Goal: Task Accomplishment & Management: Complete application form

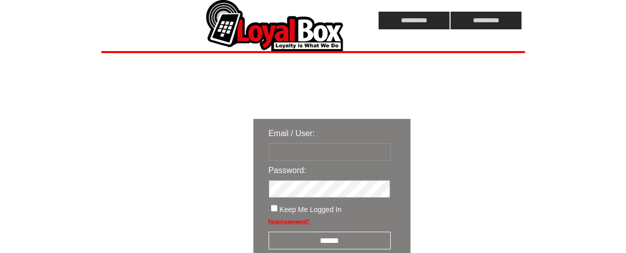
type input "**********"
click at [322, 243] on input "******" at bounding box center [330, 241] width 122 height 18
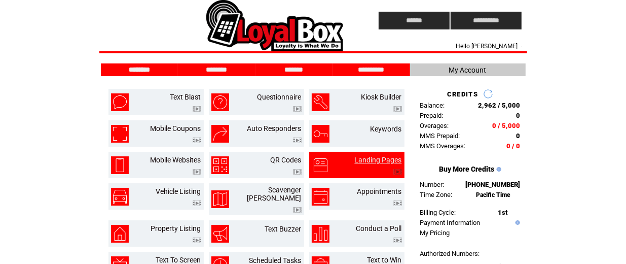
click at [373, 159] on link "Landing Pages" at bounding box center [378, 160] width 47 height 8
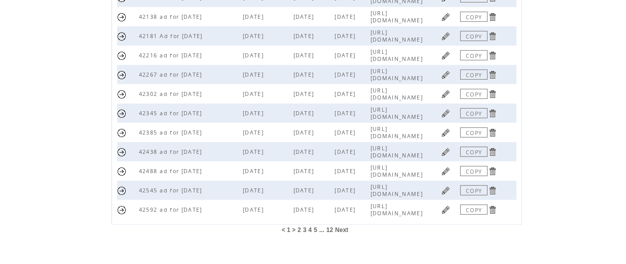
scroll to position [340, 0]
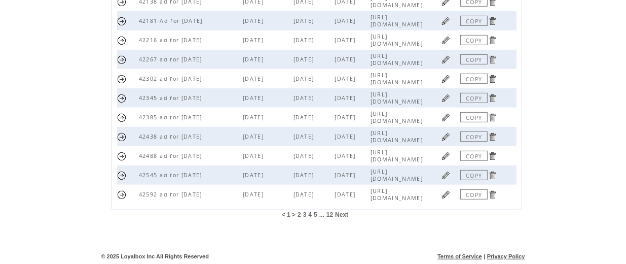
click at [330, 213] on span "12" at bounding box center [329, 214] width 7 height 7
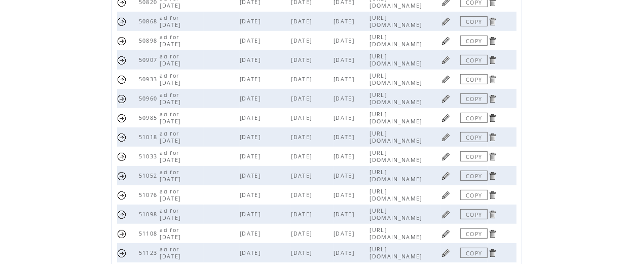
scroll to position [302, 0]
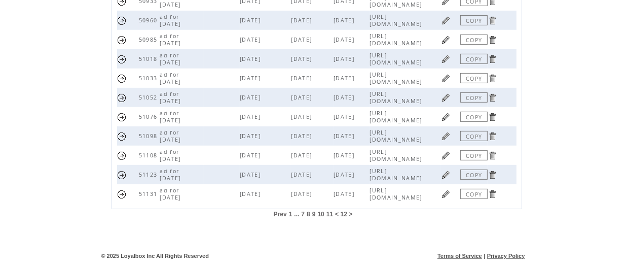
click at [470, 191] on link "COPY" at bounding box center [473, 194] width 27 height 10
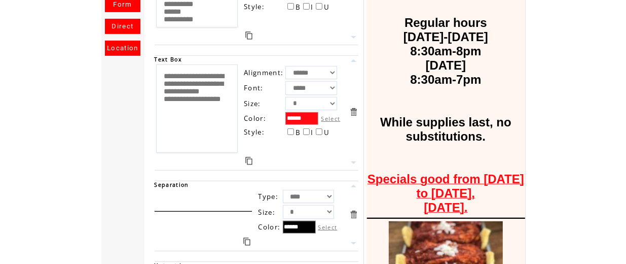
scroll to position [297, 0]
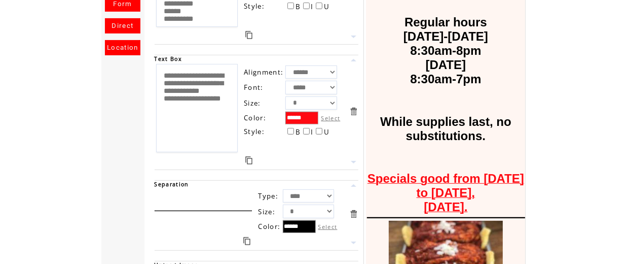
click at [204, 97] on textarea "**********" at bounding box center [197, 108] width 82 height 88
click at [203, 119] on textarea "**********" at bounding box center [197, 108] width 82 height 88
click at [207, 116] on textarea "**********" at bounding box center [197, 108] width 82 height 88
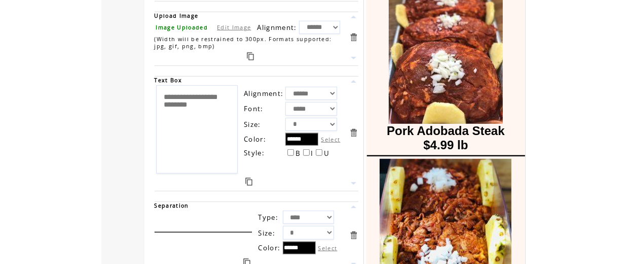
scroll to position [545, 0]
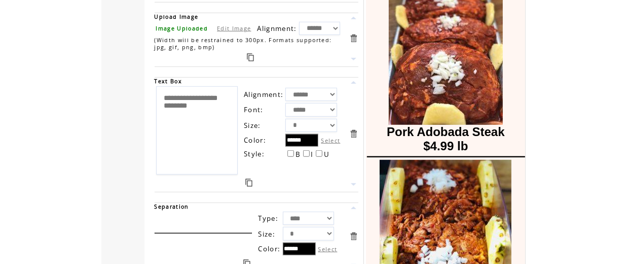
type textarea "**********"
click at [253, 58] on link at bounding box center [250, 57] width 7 height 8
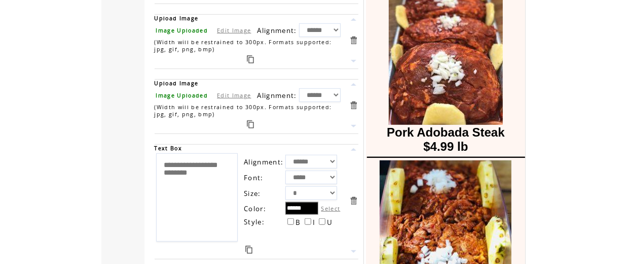
click at [250, 247] on link at bounding box center [248, 249] width 7 height 8
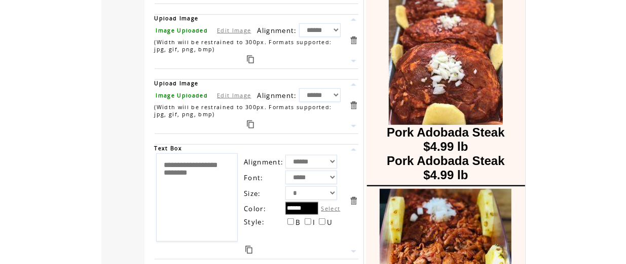
click at [354, 145] on link at bounding box center [354, 149] width 10 height 10
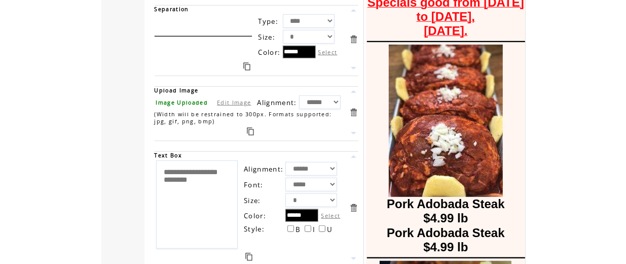
scroll to position [471, 0]
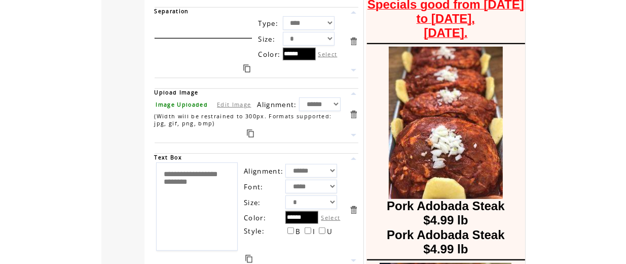
click at [249, 66] on link at bounding box center [246, 68] width 7 height 8
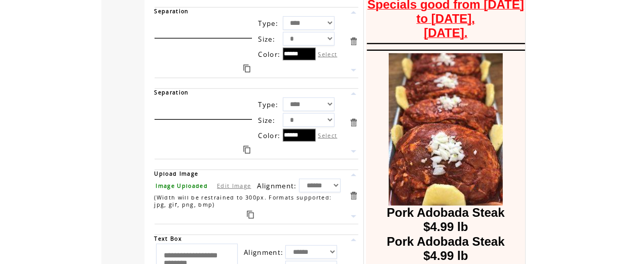
click at [355, 148] on link at bounding box center [354, 151] width 10 height 10
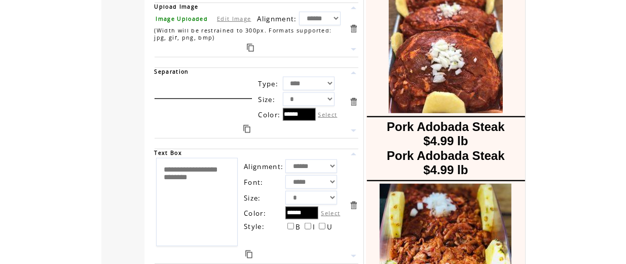
scroll to position [559, 0]
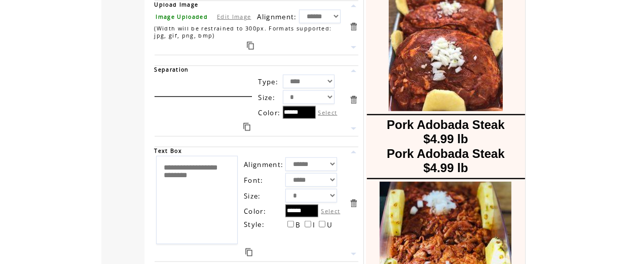
click at [353, 125] on link at bounding box center [354, 129] width 10 height 10
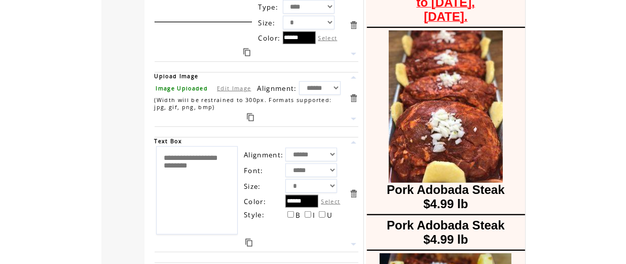
scroll to position [486, 0]
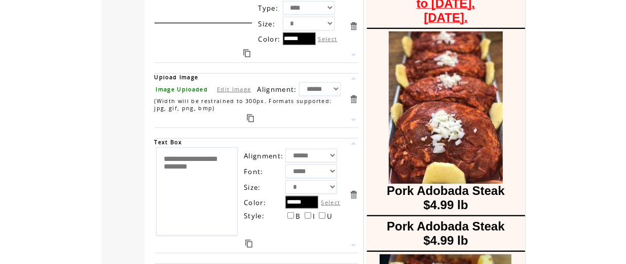
click at [229, 87] on link "Edit Image" at bounding box center [234, 89] width 34 height 8
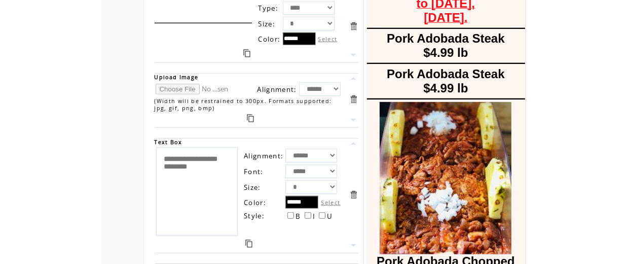
click at [176, 86] on input "file" at bounding box center [194, 89] width 76 height 11
type input "**********"
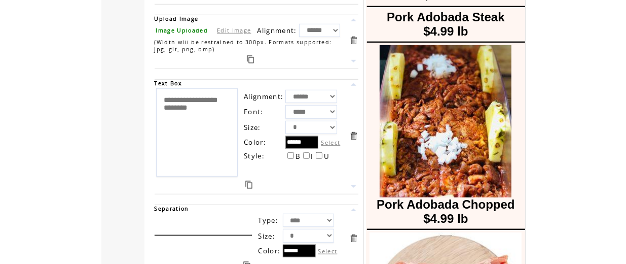
scroll to position [538, 0]
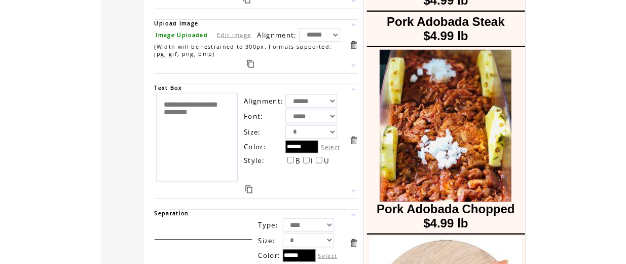
drag, startPoint x: 204, startPoint y: 128, endPoint x: 155, endPoint y: 92, distance: 60.6
click at [155, 92] on table "**********" at bounding box center [249, 136] width 189 height 91
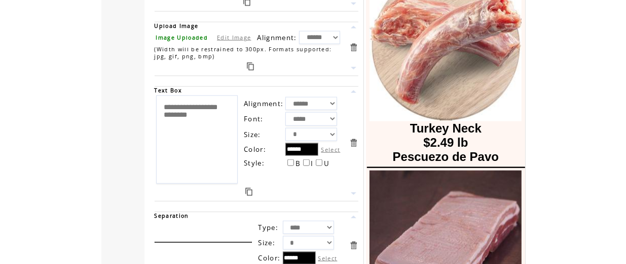
scroll to position [807, 0]
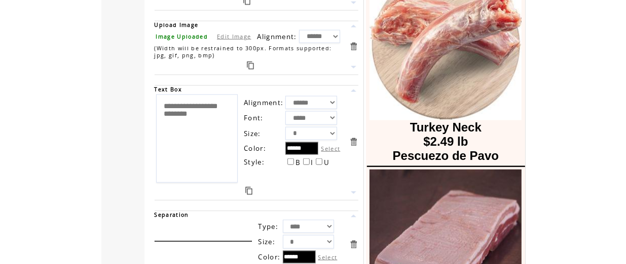
type textarea "**********"
click at [248, 65] on link at bounding box center [250, 65] width 7 height 8
click at [251, 65] on link at bounding box center [250, 65] width 7 height 8
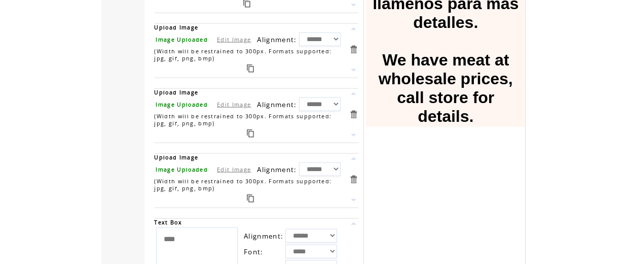
scroll to position [830, 0]
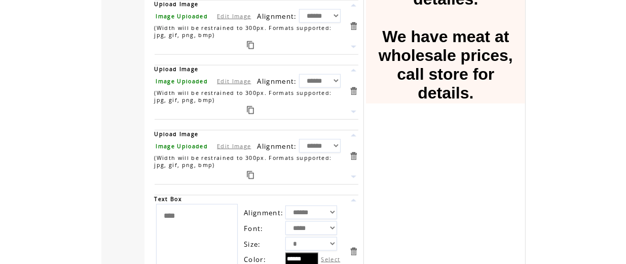
click at [357, 152] on link at bounding box center [354, 156] width 10 height 10
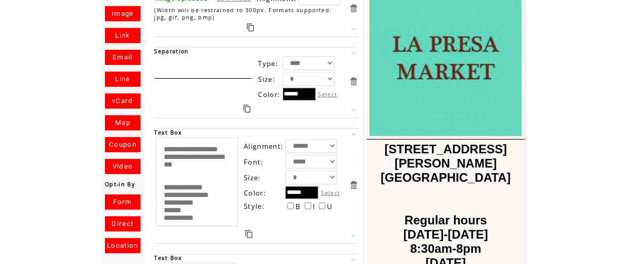
scroll to position [0, 0]
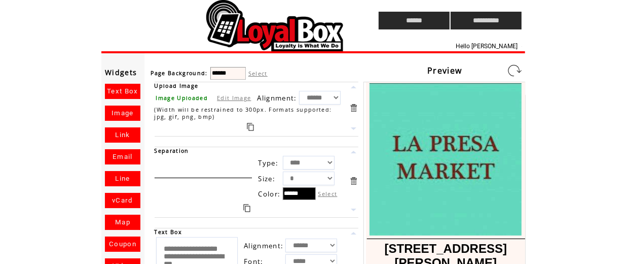
click at [512, 67] on link at bounding box center [514, 70] width 16 height 16
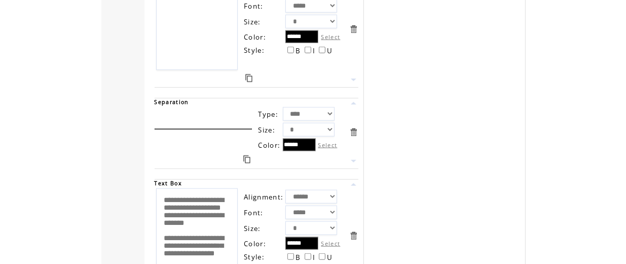
scroll to position [3499, 0]
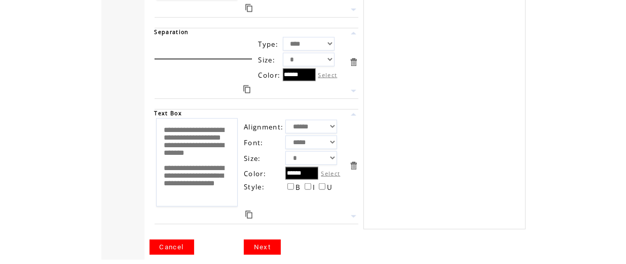
click at [264, 239] on link "Next" at bounding box center [262, 246] width 37 height 15
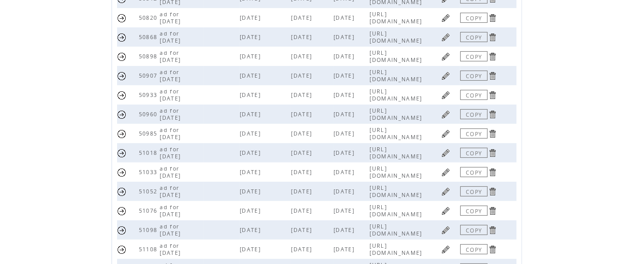
scroll to position [302, 0]
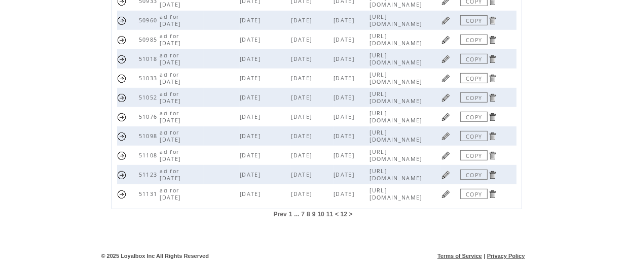
click at [477, 190] on link "COPY" at bounding box center [473, 194] width 27 height 10
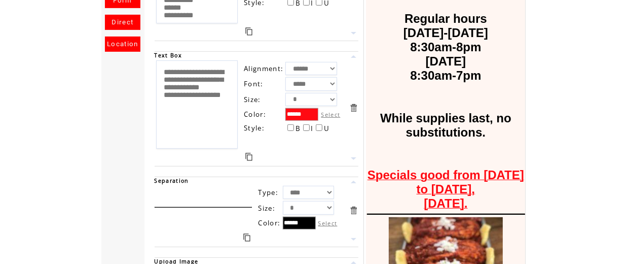
scroll to position [302, 0]
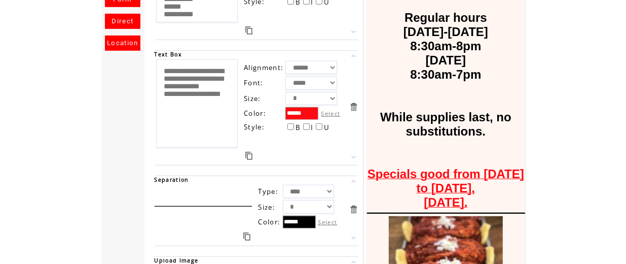
click at [203, 93] on textarea "**********" at bounding box center [197, 103] width 82 height 88
click at [200, 116] on textarea "**********" at bounding box center [197, 103] width 82 height 88
click at [202, 113] on textarea "**********" at bounding box center [197, 103] width 82 height 88
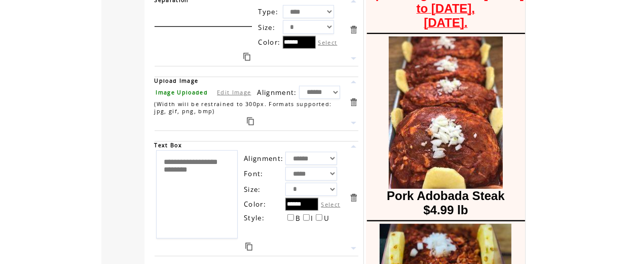
scroll to position [481, 0]
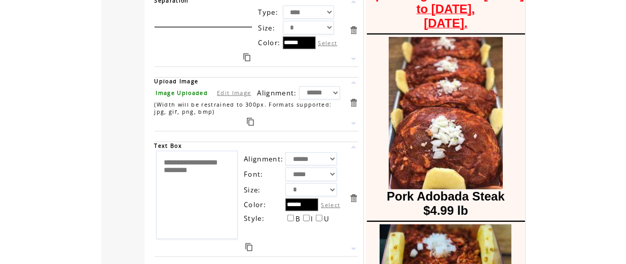
type textarea "**********"
click at [254, 121] on div at bounding box center [251, 121] width 192 height 13
click at [250, 122] on link at bounding box center [250, 122] width 7 height 8
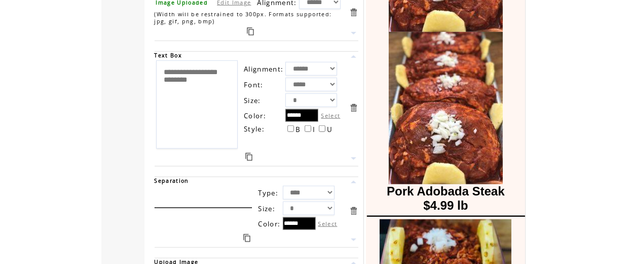
scroll to position [637, 0]
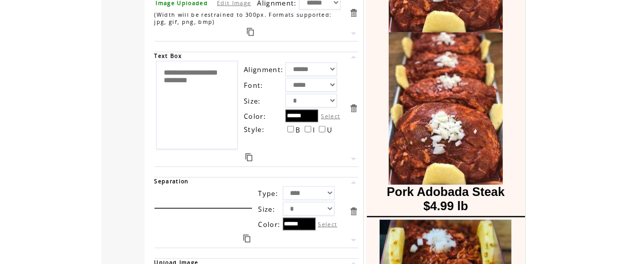
click at [251, 153] on link at bounding box center [248, 157] width 7 height 8
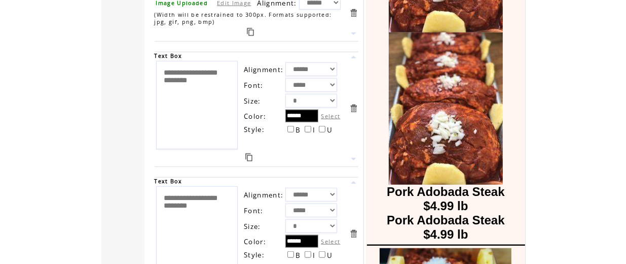
click at [354, 30] on link at bounding box center [354, 34] width 10 height 10
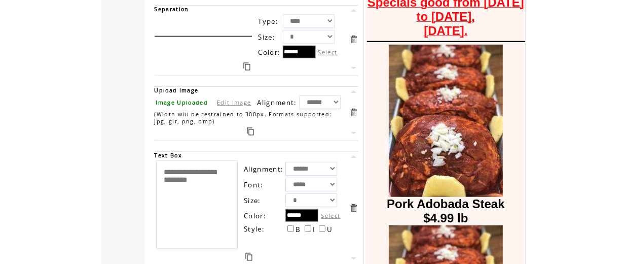
scroll to position [465, 0]
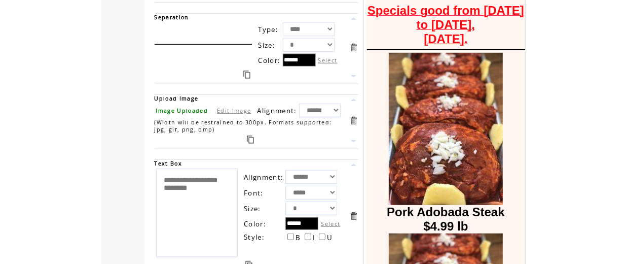
click at [228, 108] on link "Edit Image" at bounding box center [234, 110] width 34 height 8
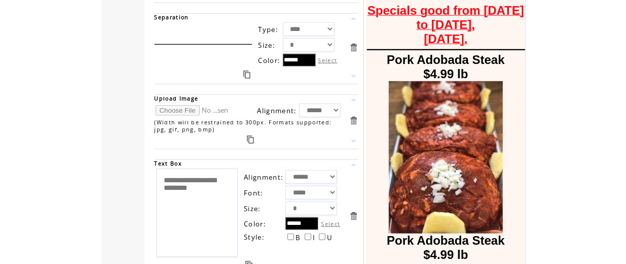
click at [187, 106] on input "file" at bounding box center [194, 110] width 76 height 11
type input "**********"
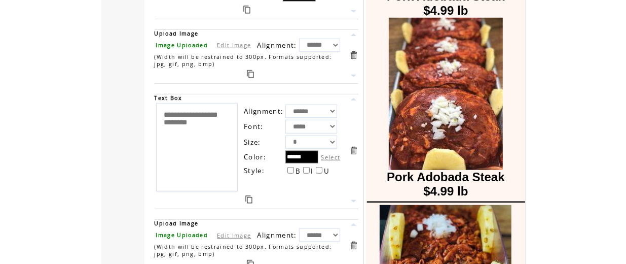
scroll to position [544, 0]
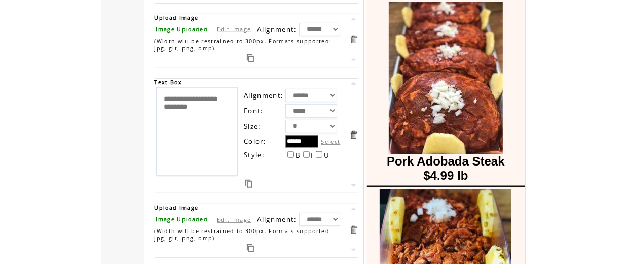
drag, startPoint x: 198, startPoint y: 121, endPoint x: 164, endPoint y: 94, distance: 44.0
click at [164, 94] on textarea "**********" at bounding box center [197, 131] width 82 height 88
type textarea "*"
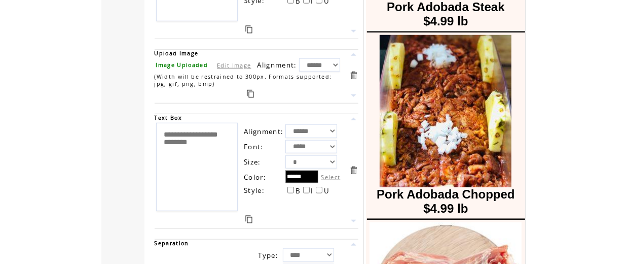
scroll to position [720, 0]
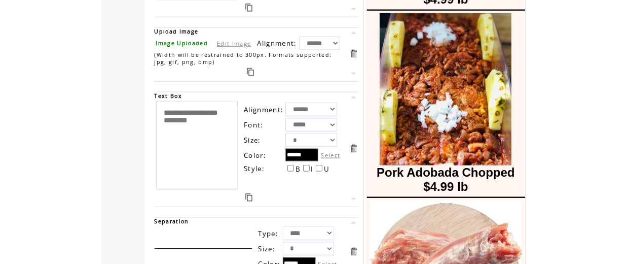
type textarea "**********"
click at [252, 73] on link at bounding box center [250, 72] width 7 height 8
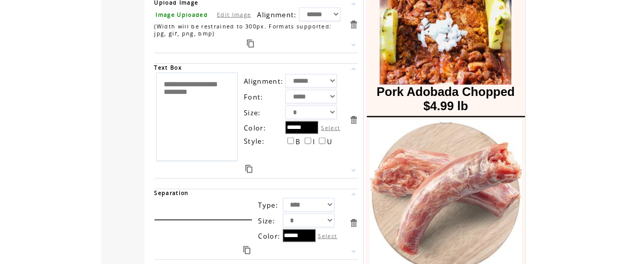
scroll to position [816, 0]
click at [247, 165] on link at bounding box center [248, 168] width 7 height 8
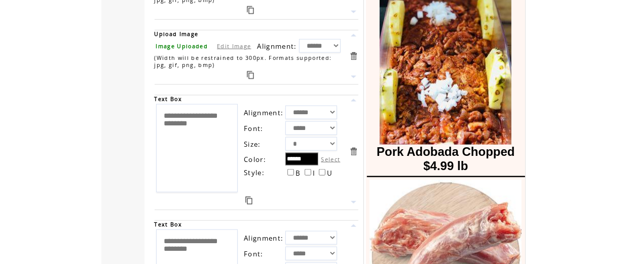
scroll to position [784, 0]
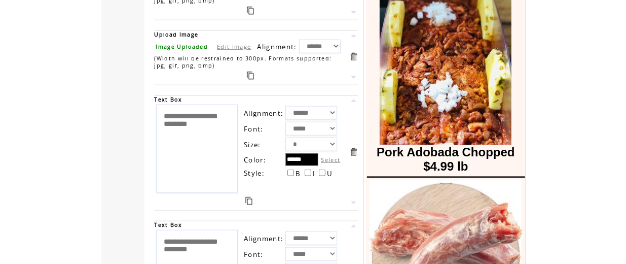
click at [354, 75] on link at bounding box center [354, 77] width 10 height 10
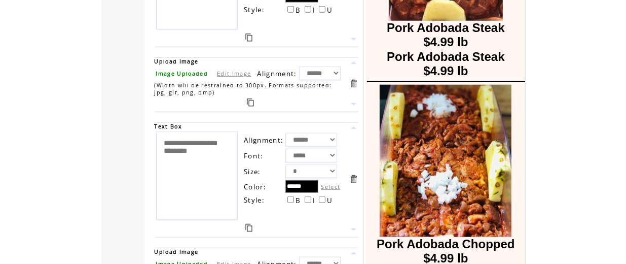
scroll to position [690, 0]
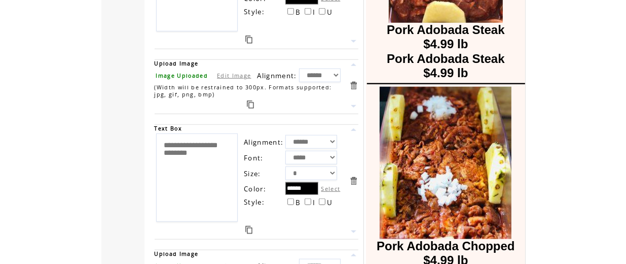
click at [250, 104] on link at bounding box center [250, 104] width 7 height 8
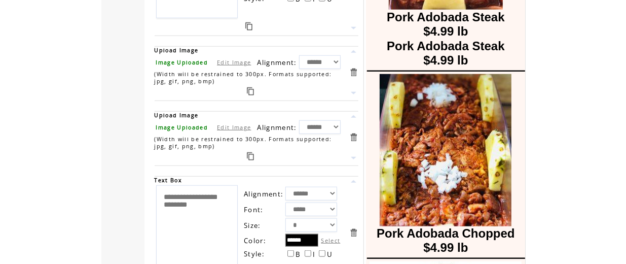
scroll to position [701, 0]
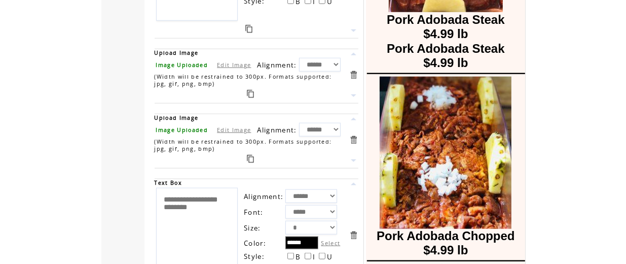
click at [355, 76] on link at bounding box center [354, 75] width 10 height 10
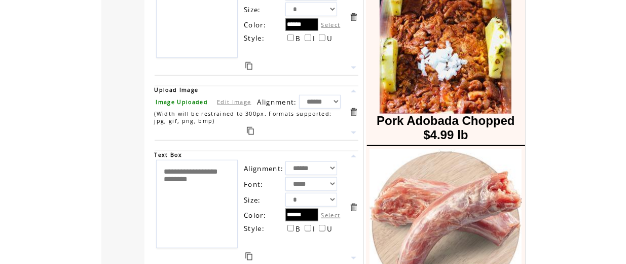
scroll to position [707, 0]
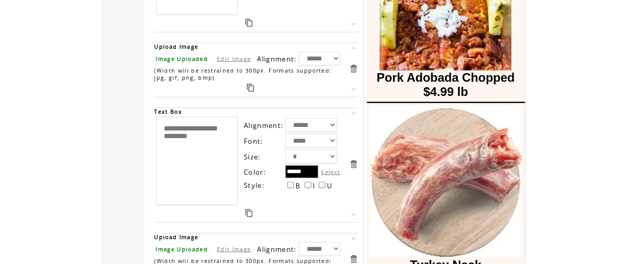
click at [229, 59] on link "Edit Image" at bounding box center [234, 59] width 34 height 8
click at [179, 53] on input "file" at bounding box center [194, 58] width 76 height 11
type input "**********"
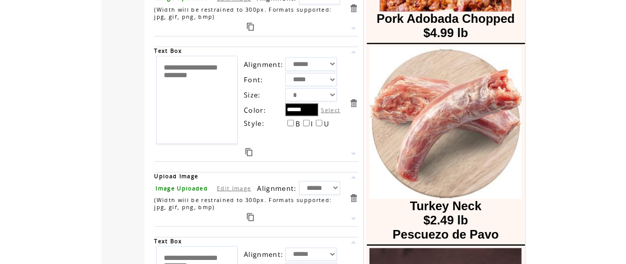
scroll to position [767, 0]
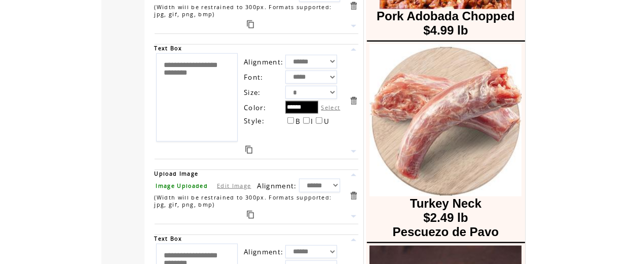
drag, startPoint x: 208, startPoint y: 91, endPoint x: 124, endPoint y: 34, distance: 101.9
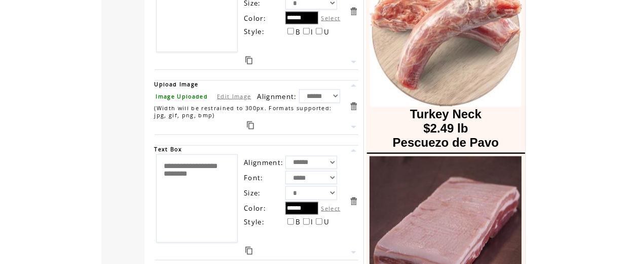
scroll to position [861, 0]
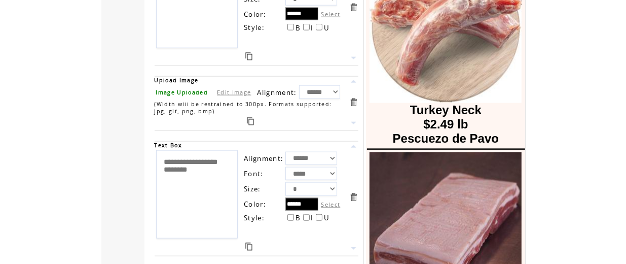
type textarea "**********"
click at [153, 53] on td "**********" at bounding box center [257, 8] width 214 height 125
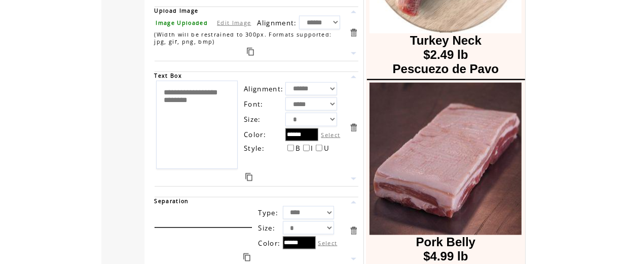
scroll to position [931, 0]
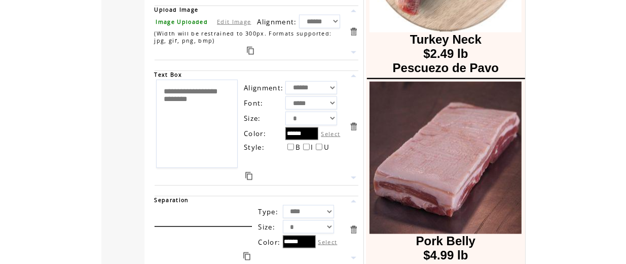
click at [252, 52] on link at bounding box center [250, 51] width 7 height 8
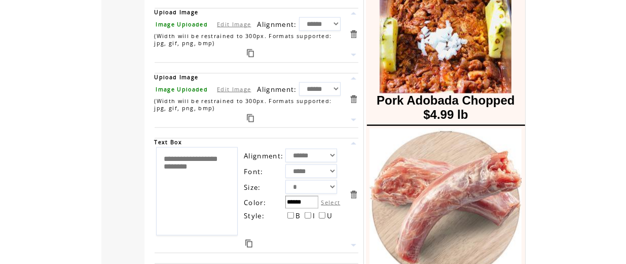
scroll to position [978, 0]
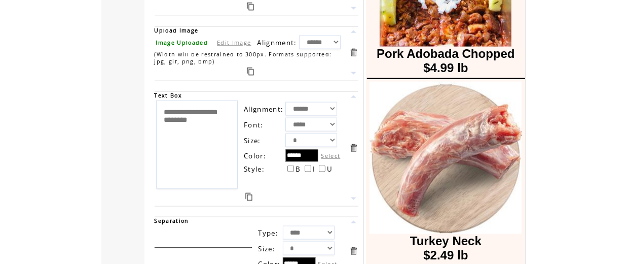
click at [249, 195] on link at bounding box center [248, 197] width 7 height 8
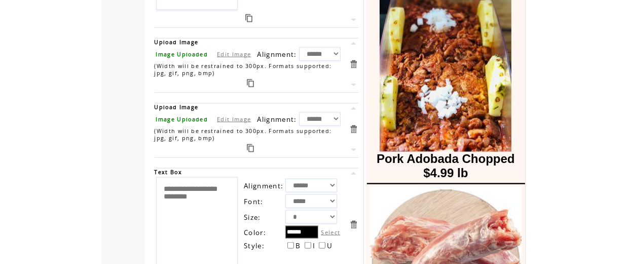
scroll to position [901, 0]
click at [354, 148] on link at bounding box center [354, 150] width 10 height 10
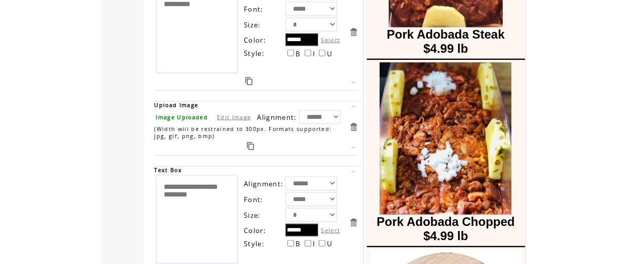
scroll to position [837, 0]
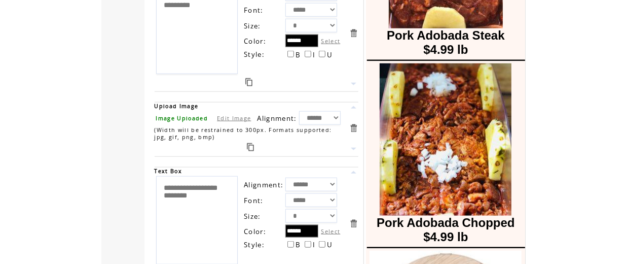
click at [223, 118] on link "Edit Image" at bounding box center [234, 118] width 34 height 8
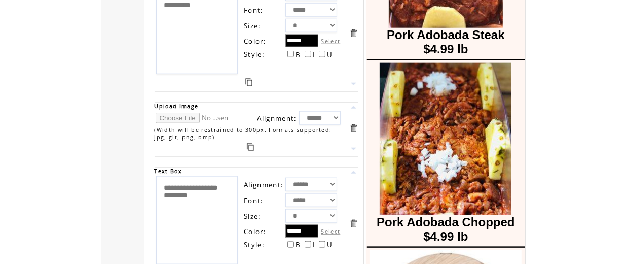
click at [180, 118] on input "file" at bounding box center [194, 118] width 76 height 11
type input "**********"
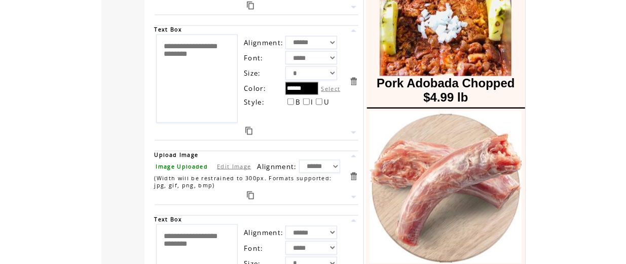
scroll to position [976, 0]
drag, startPoint x: 197, startPoint y: 67, endPoint x: 156, endPoint y: 35, distance: 52.0
click at [156, 35] on td "**********" at bounding box center [197, 78] width 83 height 89
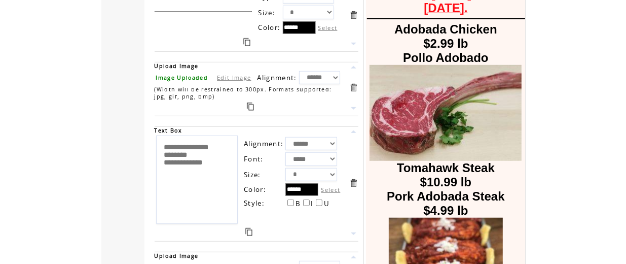
scroll to position [497, 0]
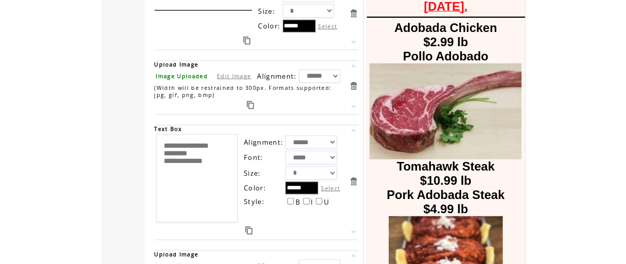
type textarea "**********"
click at [245, 43] on link at bounding box center [246, 40] width 7 height 8
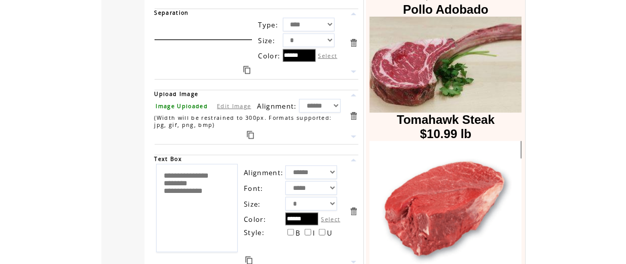
scroll to position [555, 0]
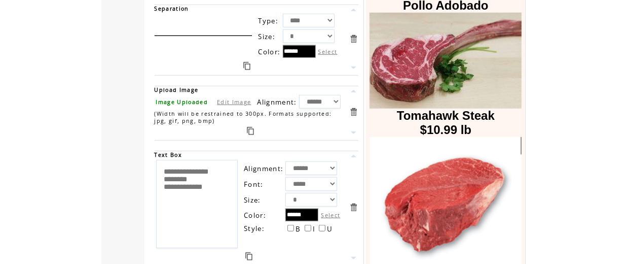
click at [357, 66] on link at bounding box center [354, 68] width 10 height 10
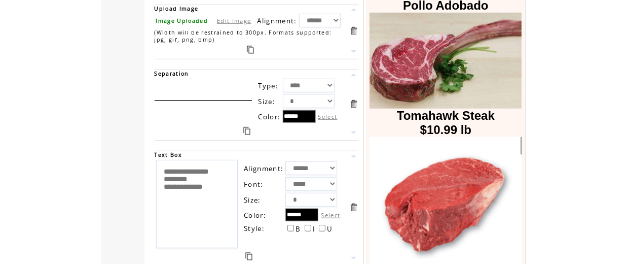
click at [354, 128] on link at bounding box center [354, 133] width 10 height 10
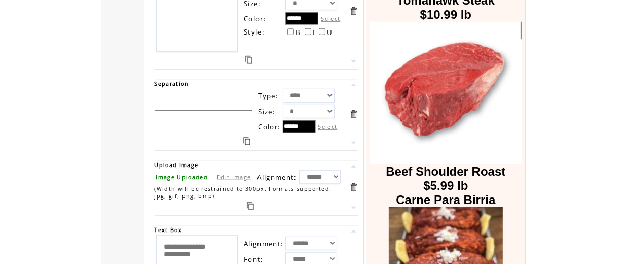
scroll to position [728, 0]
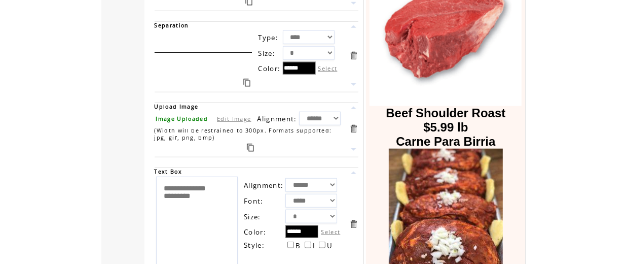
click at [248, 79] on link at bounding box center [246, 83] width 7 height 8
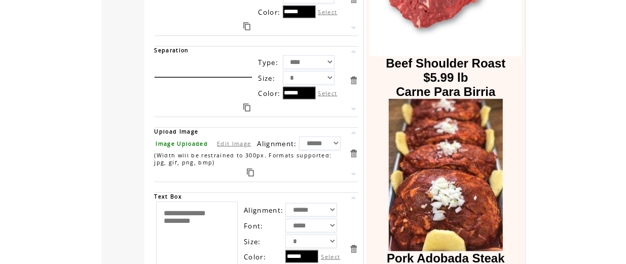
scroll to position [786, 0]
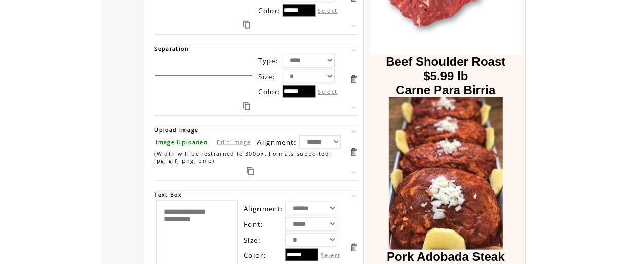
click at [354, 103] on link at bounding box center [354, 108] width 10 height 10
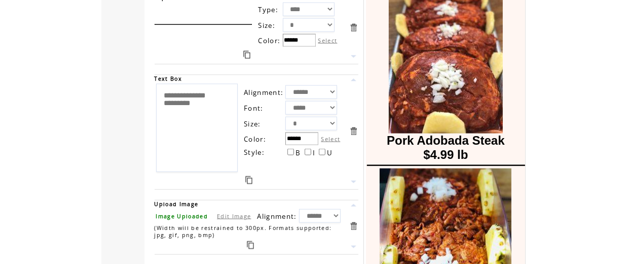
scroll to position [913, 0]
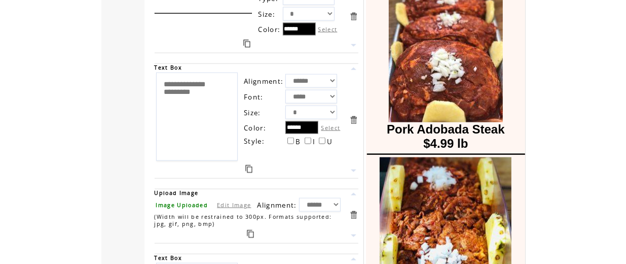
click at [354, 44] on link at bounding box center [354, 46] width 10 height 10
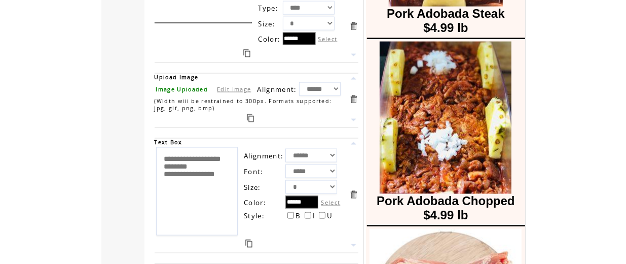
scroll to position [1052, 0]
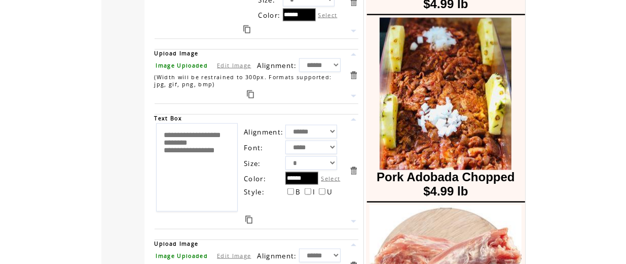
click at [246, 26] on link at bounding box center [246, 29] width 7 height 8
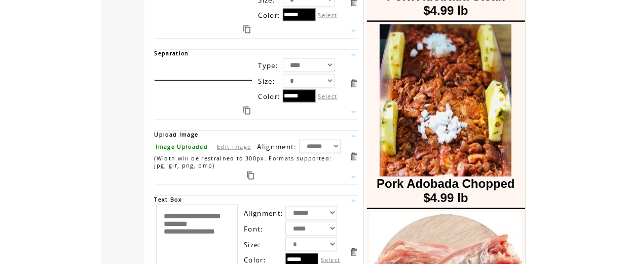
click at [351, 108] on link at bounding box center [354, 112] width 10 height 10
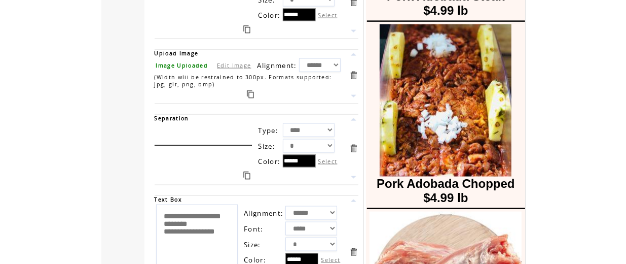
scroll to position [1105, 0]
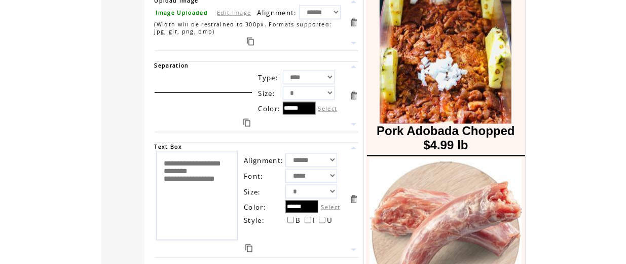
click at [355, 120] on link at bounding box center [354, 125] width 10 height 10
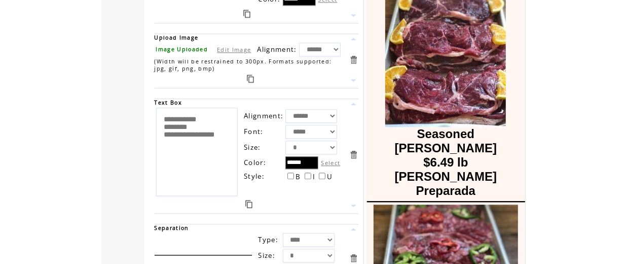
scroll to position [1888, 0]
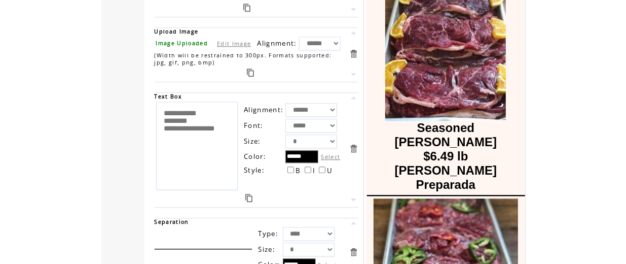
click at [353, 49] on link at bounding box center [354, 54] width 10 height 10
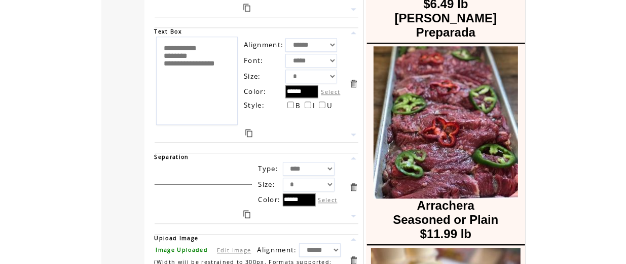
click at [353, 79] on link at bounding box center [354, 84] width 10 height 10
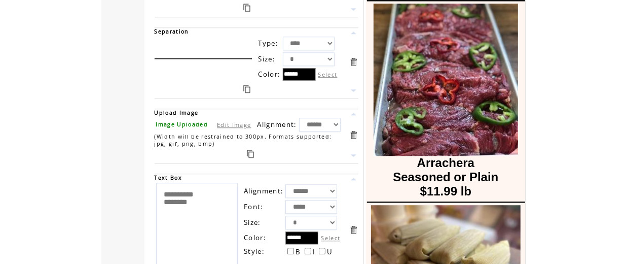
click at [352, 57] on link at bounding box center [354, 62] width 10 height 10
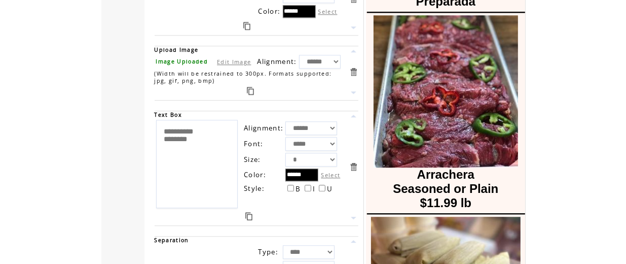
scroll to position [1901, 0]
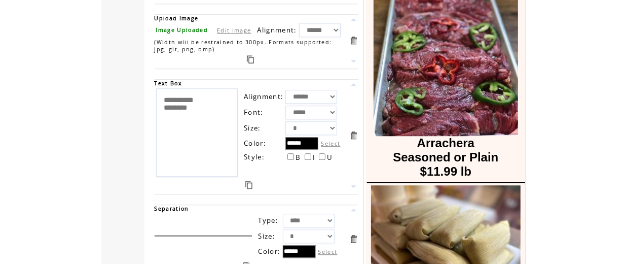
click at [356, 35] on link at bounding box center [354, 40] width 10 height 10
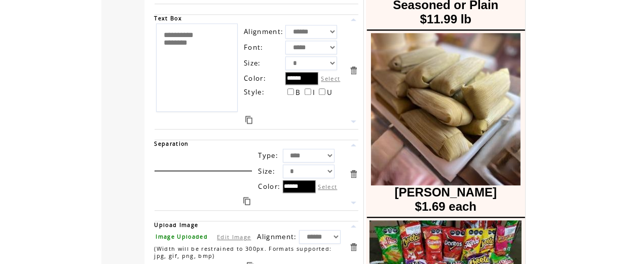
click at [355, 65] on link at bounding box center [354, 70] width 10 height 10
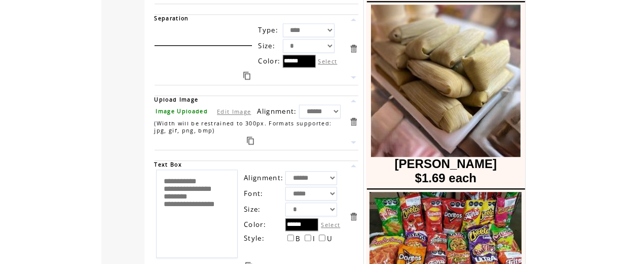
click at [354, 44] on link at bounding box center [354, 49] width 10 height 10
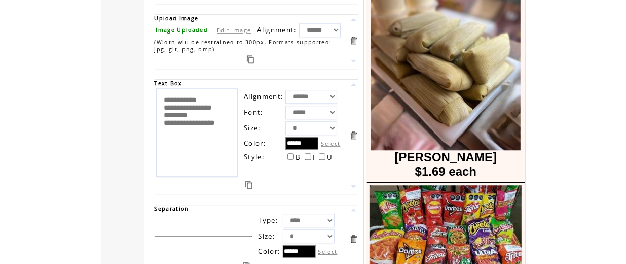
click at [220, 95] on textarea "**********" at bounding box center [197, 132] width 82 height 88
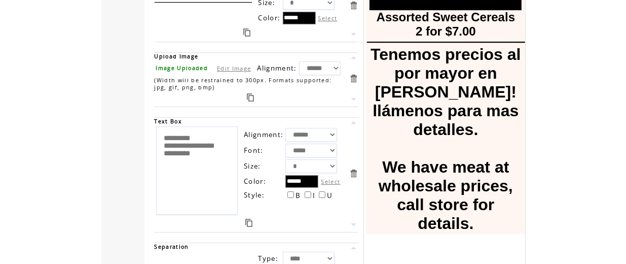
scroll to position [2406, 0]
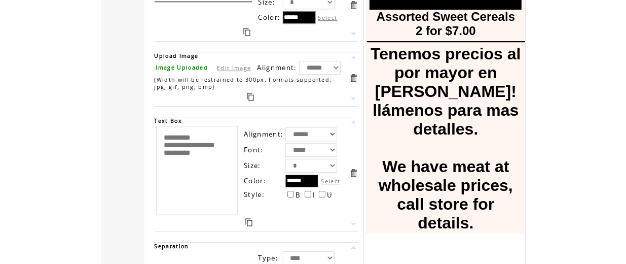
type textarea "**********"
click at [164, 128] on textarea "**********" at bounding box center [197, 170] width 82 height 88
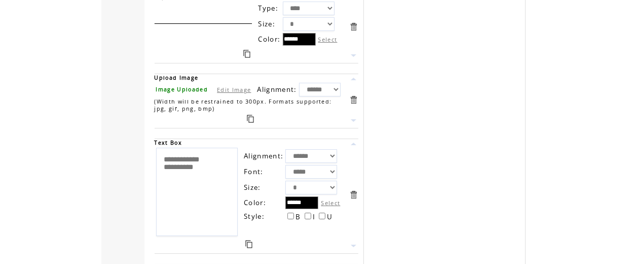
scroll to position [2657, 0]
type textarea "**********"
click at [354, 94] on link at bounding box center [354, 99] width 10 height 10
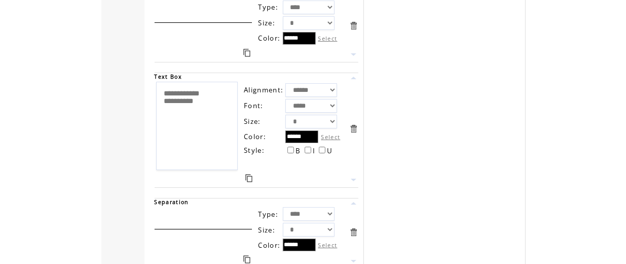
click at [355, 124] on link at bounding box center [354, 129] width 10 height 10
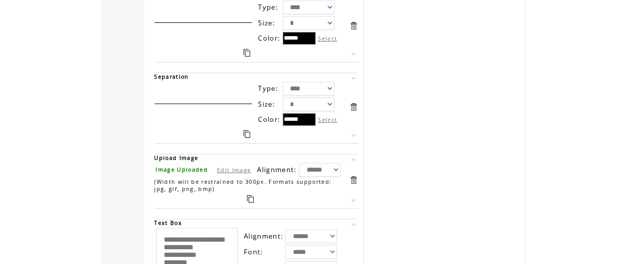
click at [353, 102] on link at bounding box center [354, 107] width 10 height 10
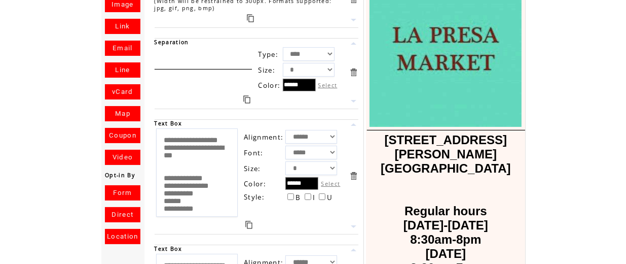
scroll to position [0, 0]
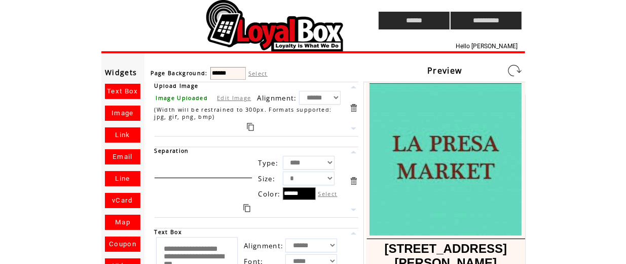
click at [516, 67] on link at bounding box center [514, 70] width 16 height 16
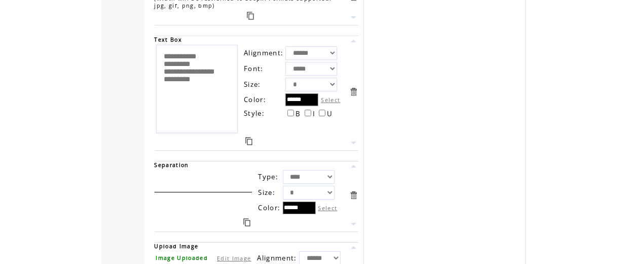
scroll to position [2482, 0]
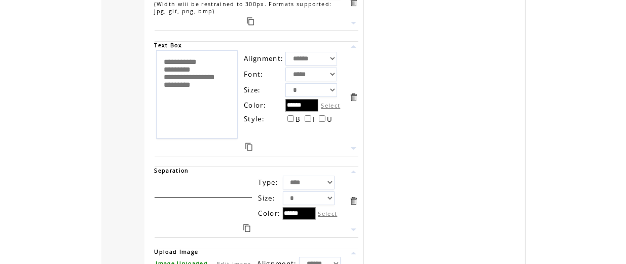
click at [176, 97] on textarea "**********" at bounding box center [197, 94] width 82 height 88
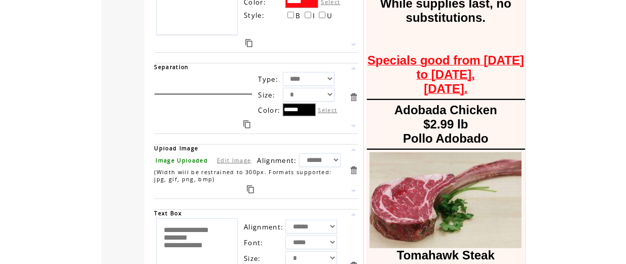
scroll to position [453, 0]
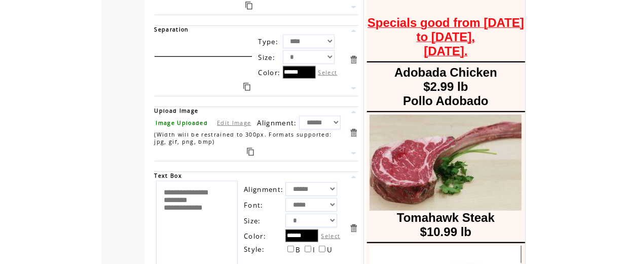
type textarea "**********"
click at [250, 148] on link at bounding box center [250, 152] width 7 height 8
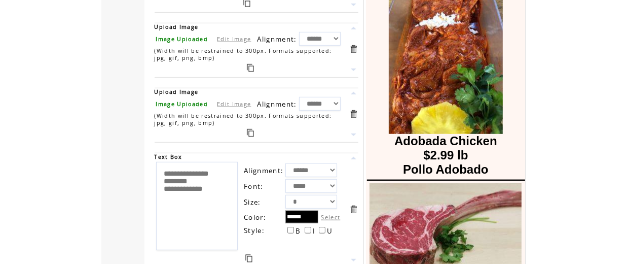
scroll to position [551, 0]
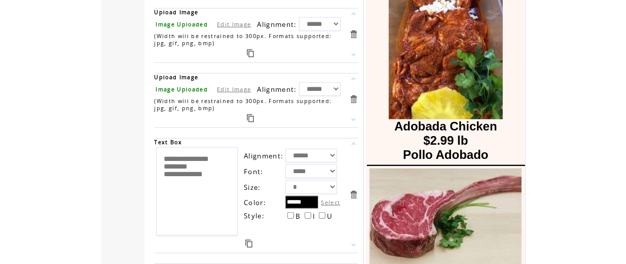
click at [250, 240] on link at bounding box center [248, 243] width 7 height 8
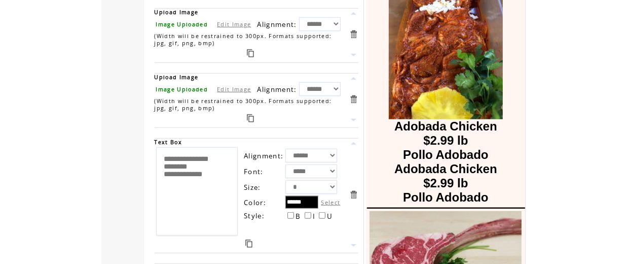
click at [355, 119] on link at bounding box center [354, 120] width 10 height 10
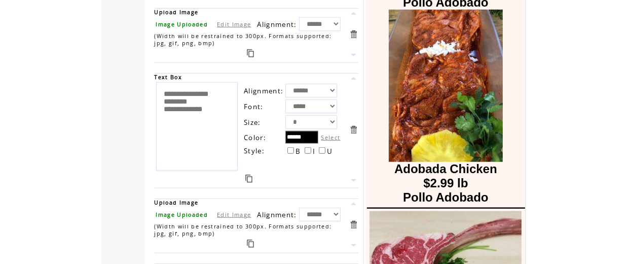
click at [227, 21] on link "Edit Image" at bounding box center [234, 24] width 34 height 8
click at [183, 19] on input "file" at bounding box center [194, 24] width 76 height 11
type input "**********"
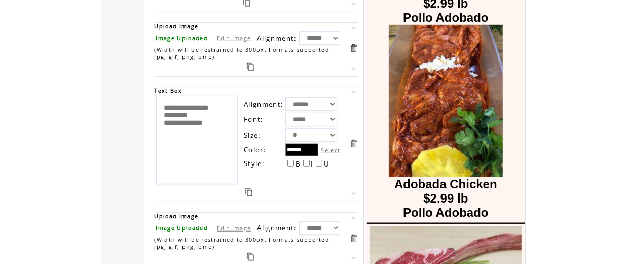
scroll to position [536, 0]
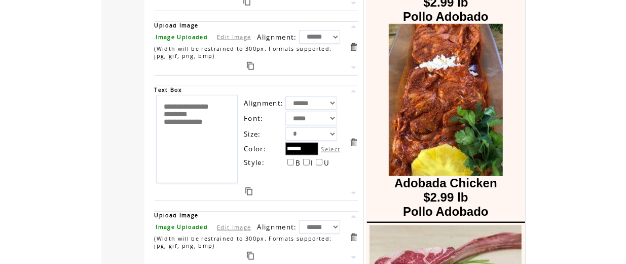
drag, startPoint x: 228, startPoint y: 143, endPoint x: 151, endPoint y: 100, distance: 88.7
click at [151, 100] on td "**********" at bounding box center [257, 143] width 214 height 125
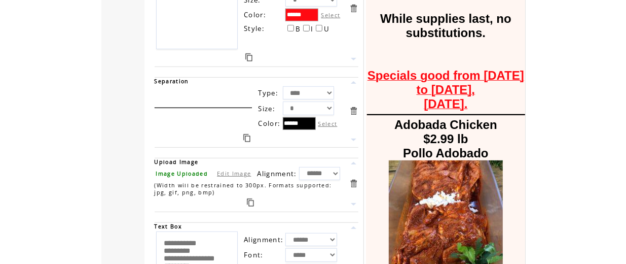
scroll to position [427, 0]
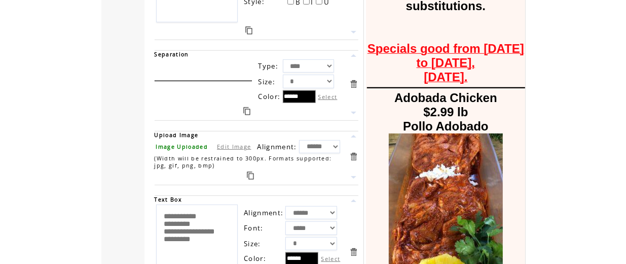
type textarea "**********"
click at [248, 112] on link at bounding box center [246, 111] width 7 height 8
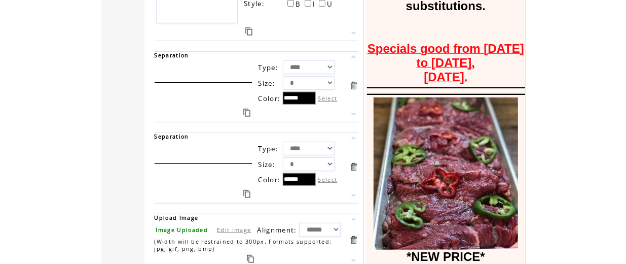
click at [355, 192] on link at bounding box center [354, 196] width 10 height 10
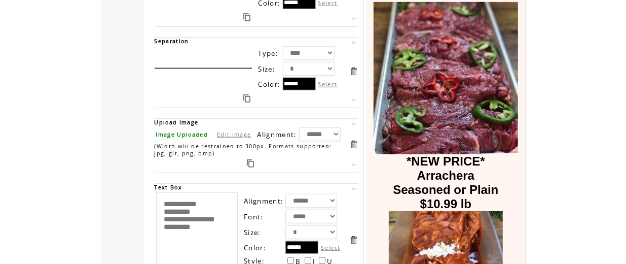
scroll to position [525, 0]
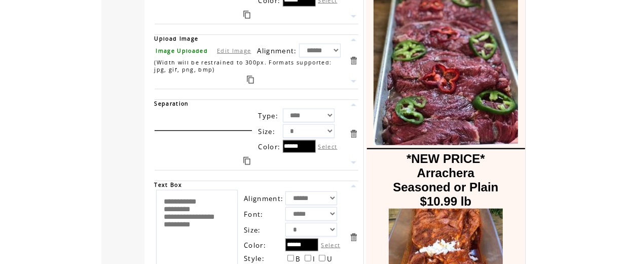
click at [355, 159] on link at bounding box center [354, 163] width 10 height 10
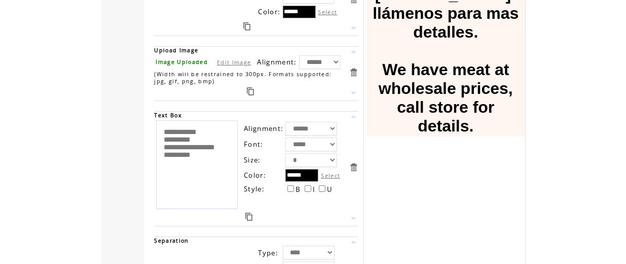
scroll to position [2681, 0]
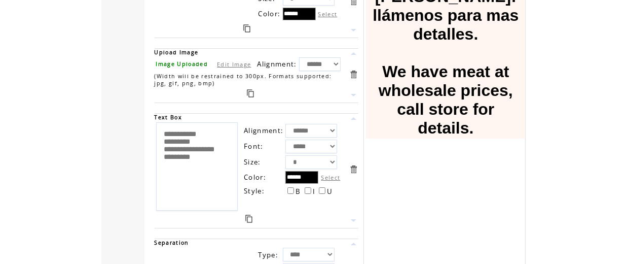
click at [355, 164] on link at bounding box center [354, 169] width 10 height 10
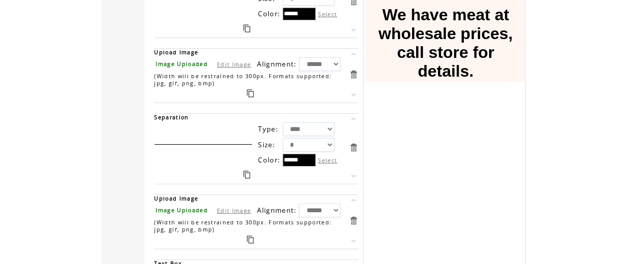
click at [357, 69] on link at bounding box center [354, 74] width 10 height 10
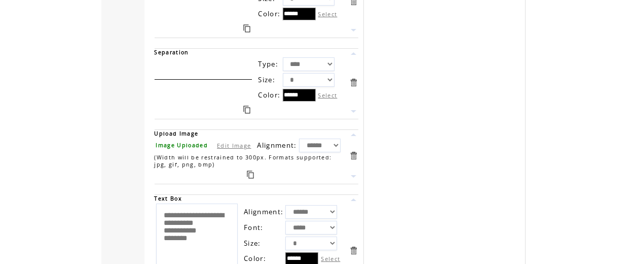
click at [354, 78] on link at bounding box center [354, 83] width 10 height 10
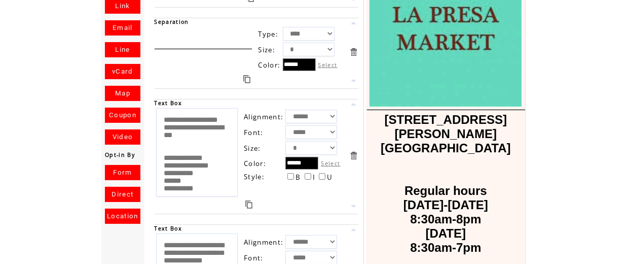
scroll to position [0, 0]
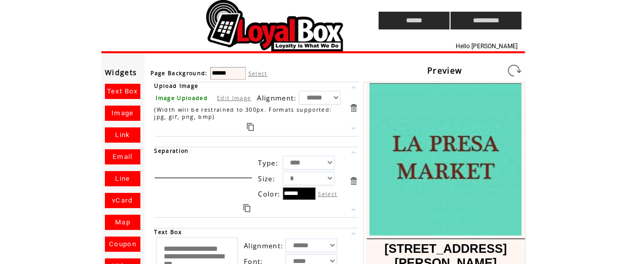
click at [518, 75] on link at bounding box center [514, 70] width 16 height 16
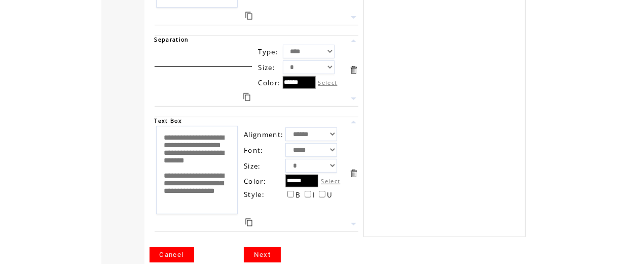
scroll to position [3163, 0]
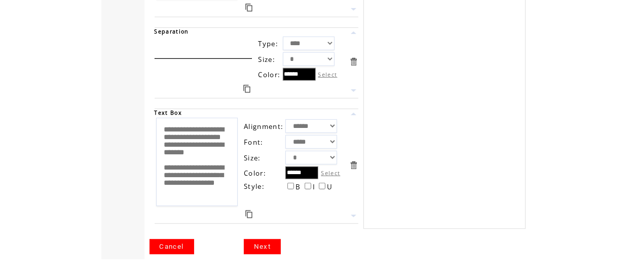
click at [270, 239] on link "Next" at bounding box center [262, 246] width 37 height 15
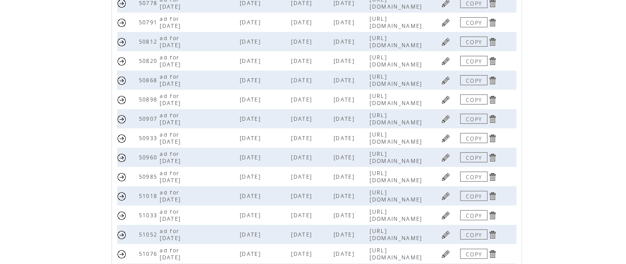
scroll to position [321, 0]
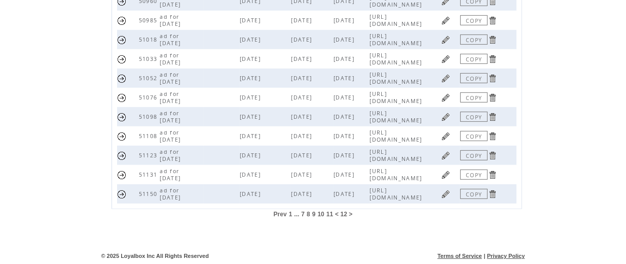
click at [366, 219] on div "Prev 1 ... 7 8 9 10 11 < 12 >" at bounding box center [314, 216] width 411 height 14
